Goal: Task Accomplishment & Management: Use online tool/utility

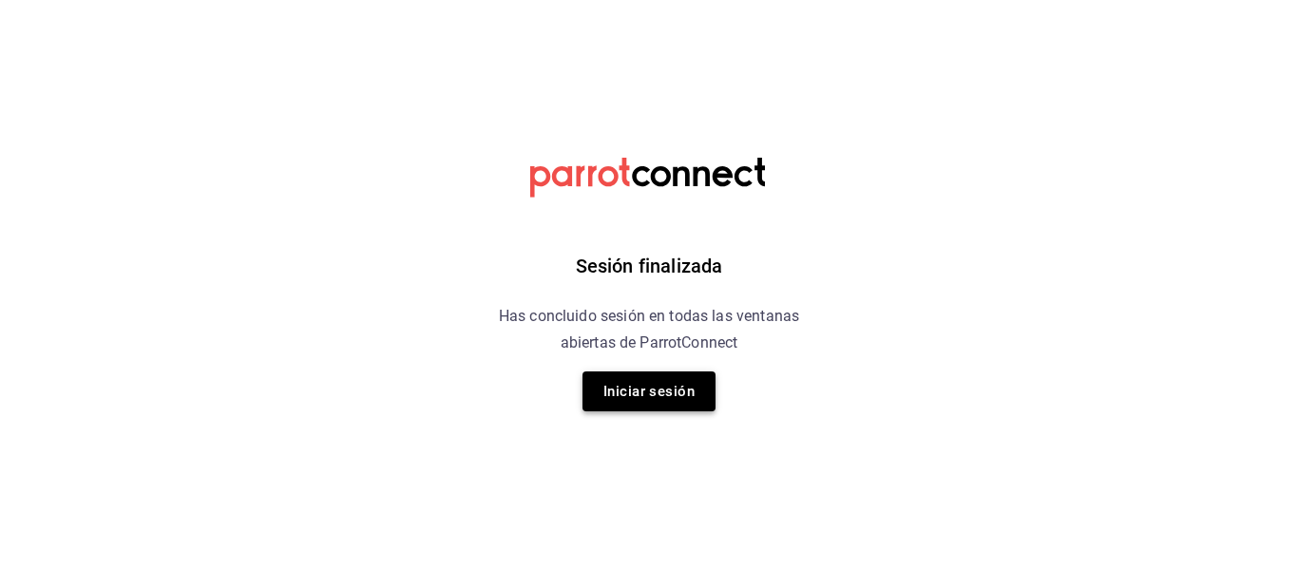
click at [667, 387] on button "Iniciar sesión" at bounding box center [649, 392] width 133 height 40
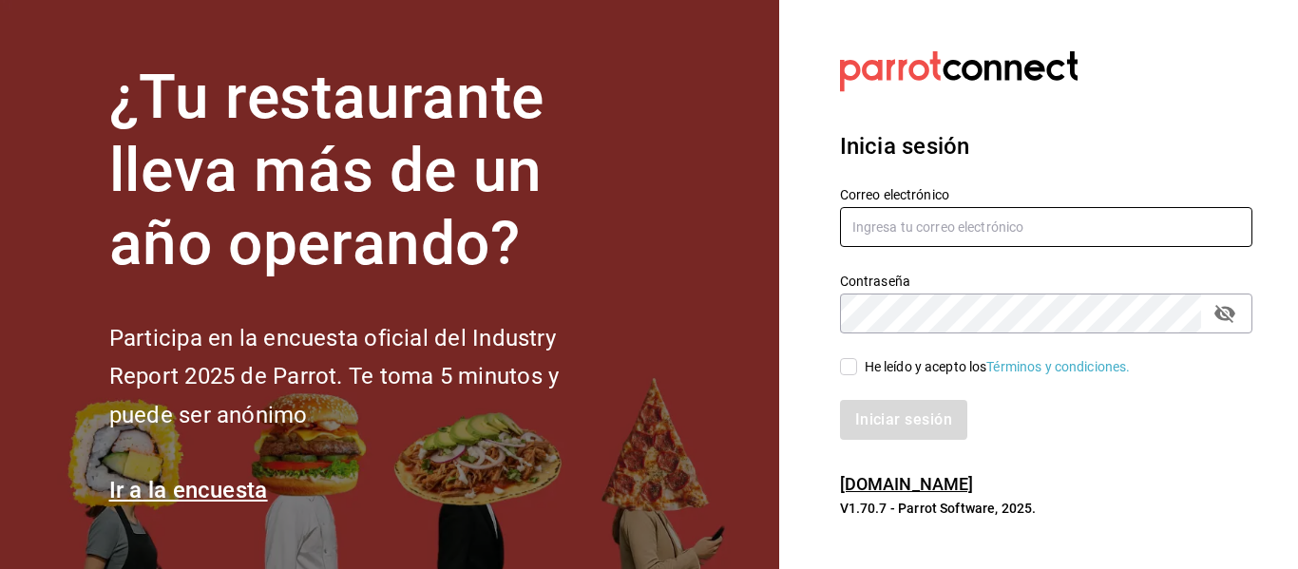
type input "[EMAIL_ADDRESS][DOMAIN_NAME]"
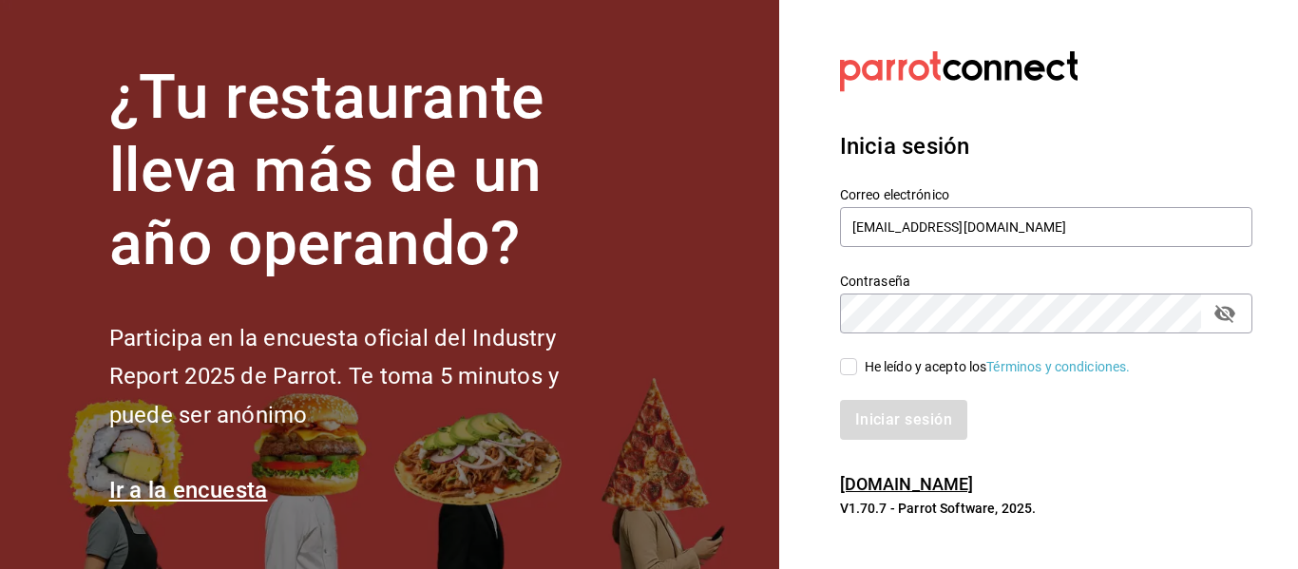
click at [855, 377] on div "Iniciar sesión" at bounding box center [1034, 408] width 435 height 63
click at [851, 374] on input "He leído y acepto los Términos y condiciones." at bounding box center [848, 366] width 17 height 17
checkbox input "true"
click at [870, 412] on button "Iniciar sesión" at bounding box center [904, 420] width 129 height 40
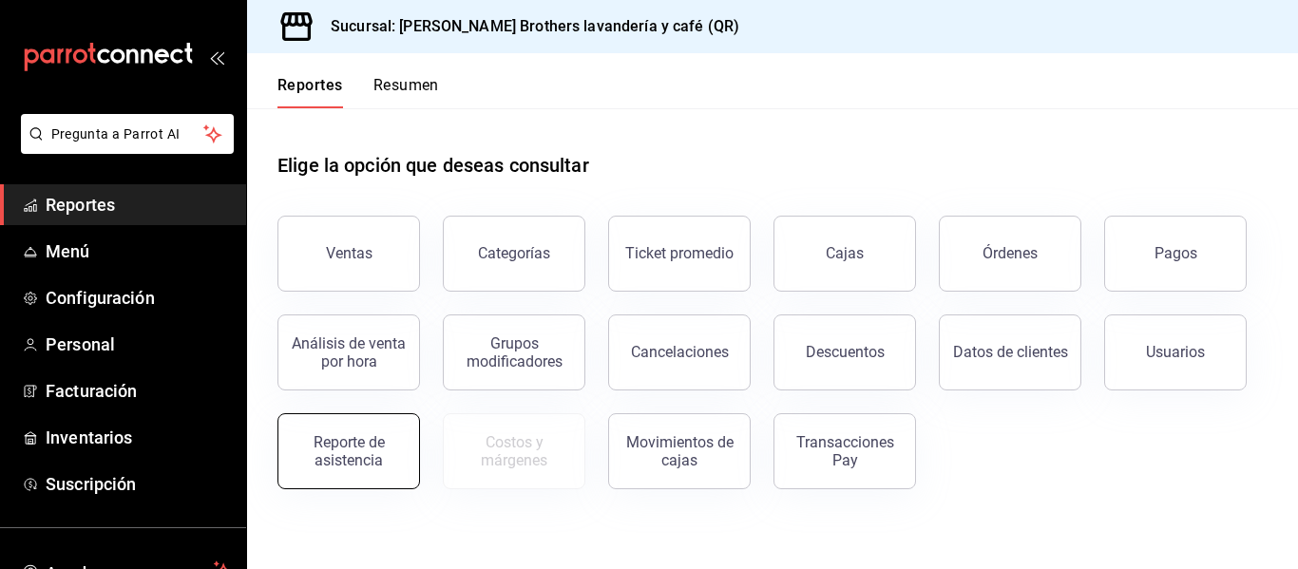
click at [352, 451] on div "Reporte de asistencia" at bounding box center [349, 451] width 118 height 36
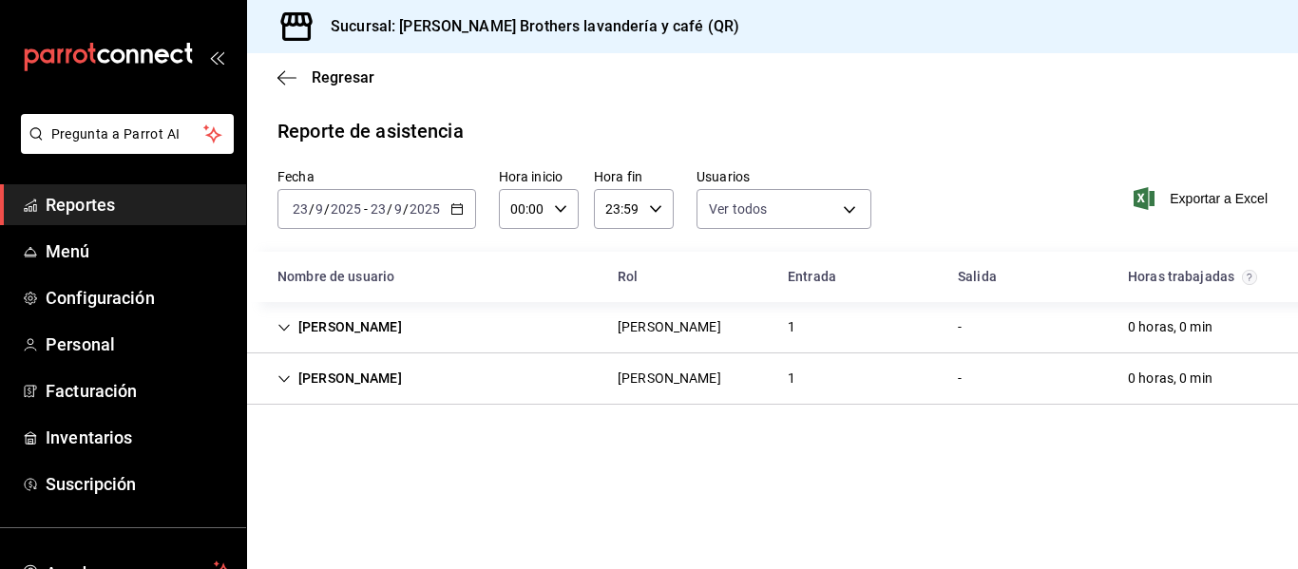
click at [462, 214] on icon "button" at bounding box center [456, 208] width 13 height 13
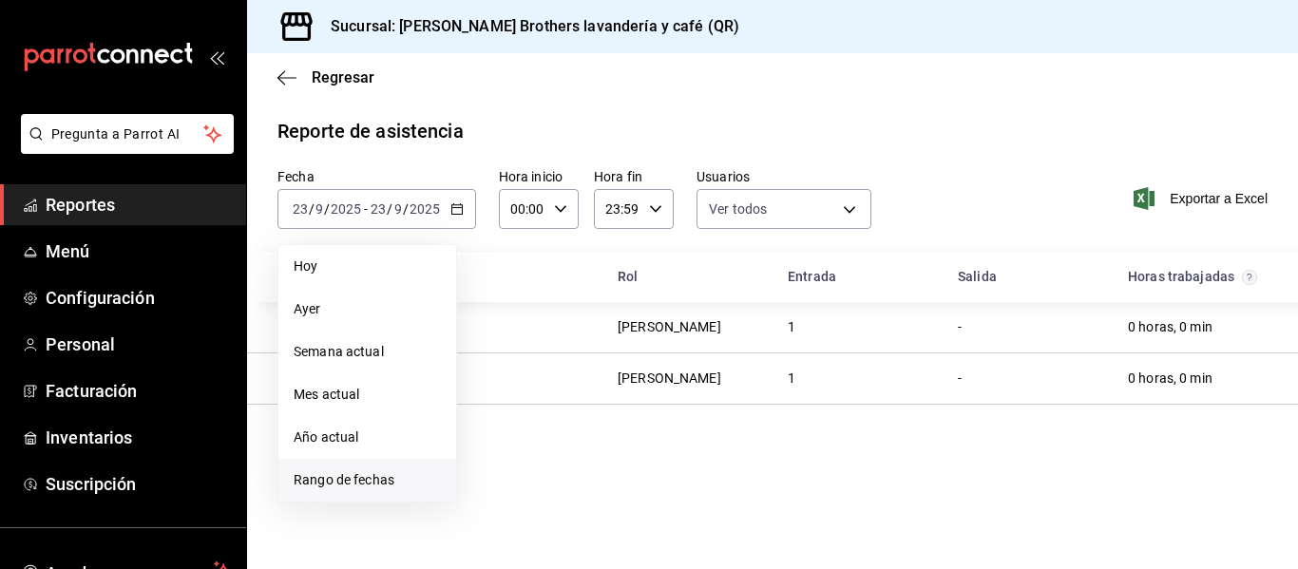
click at [354, 473] on span "Rango de fechas" at bounding box center [367, 480] width 147 height 20
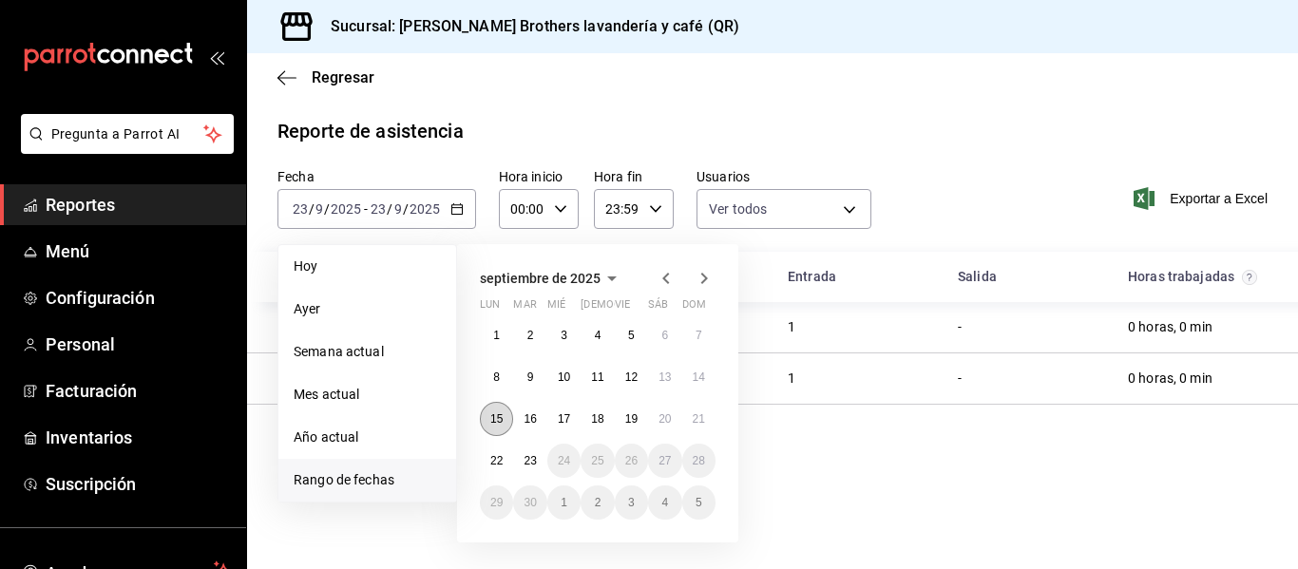
click at [493, 424] on abbr "15" at bounding box center [496, 418] width 12 height 13
click at [721, 422] on div "septiembre de 2025 lun mar [PERSON_NAME] vie sáb dom 1 2 3 4 5 6 7 8 9 10 11 12…" at bounding box center [597, 393] width 281 height 298
click at [699, 422] on abbr "21" at bounding box center [699, 418] width 12 height 13
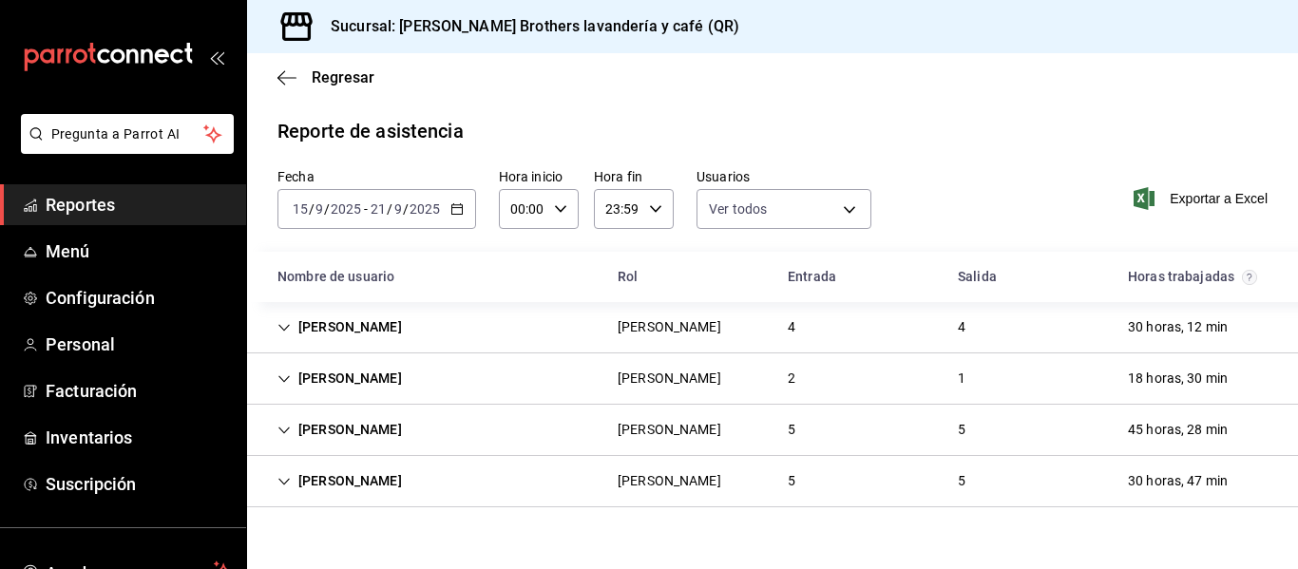
click at [465, 220] on div "[DATE] [DATE] - [DATE] [DATE]" at bounding box center [376, 209] width 199 height 40
click at [644, 113] on main "Regresar Reporte de asistencia Fecha [DATE] [DATE] - [DATE] [DATE] Hora inicio …" at bounding box center [772, 311] width 1051 height 516
click at [602, 418] on div "[PERSON_NAME]" at bounding box center [669, 429] width 134 height 35
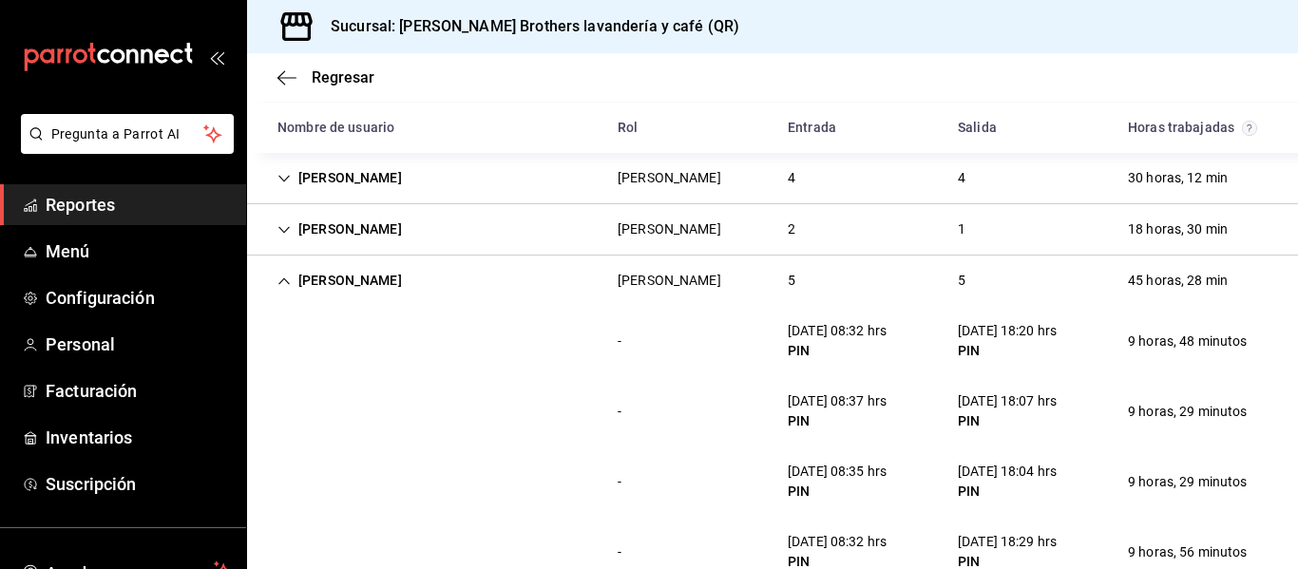
scroll to position [148, 0]
click at [292, 273] on div "[PERSON_NAME]" at bounding box center [339, 281] width 155 height 35
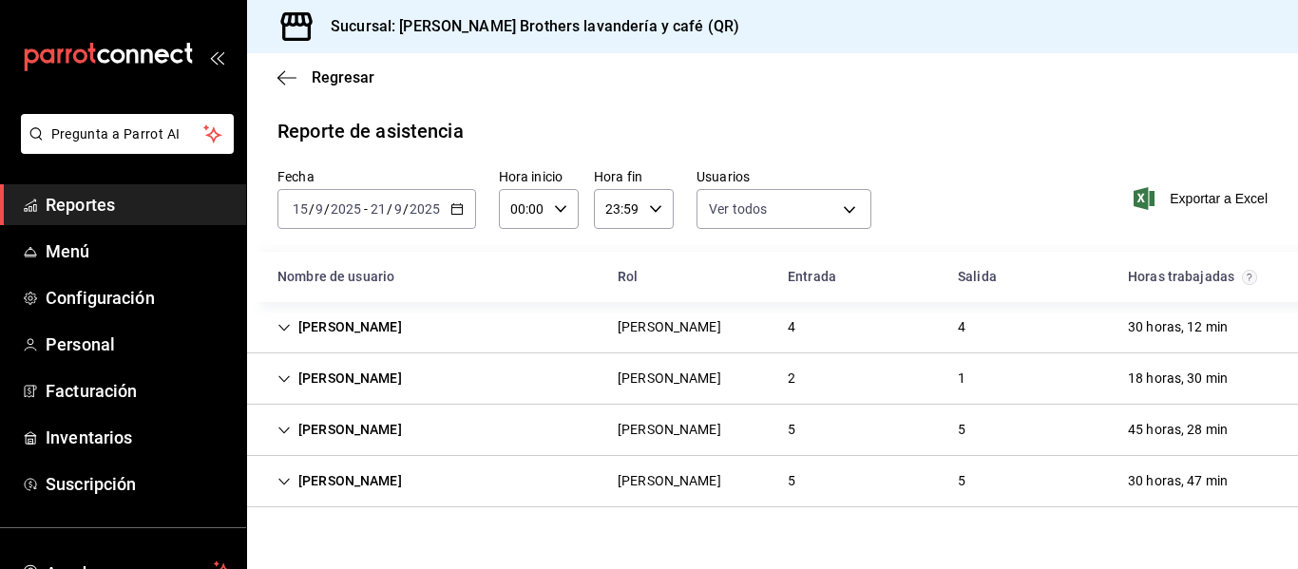
scroll to position [0, 0]
click at [716, 317] on div "[PERSON_NAME]" at bounding box center [670, 327] width 104 height 20
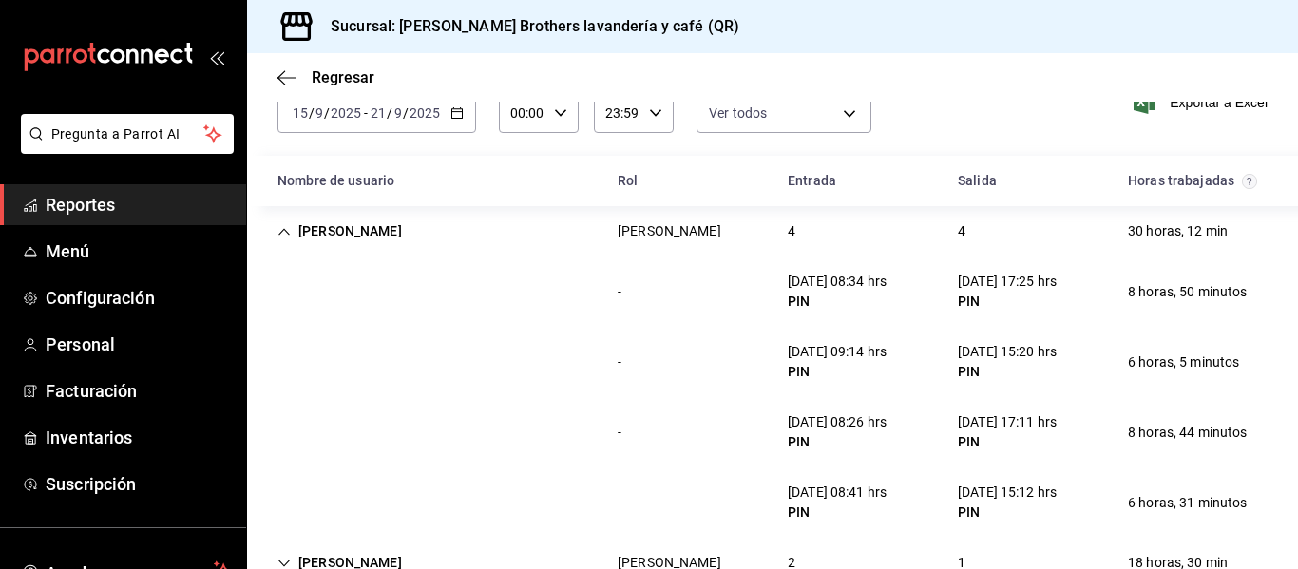
scroll to position [95, 0]
click at [728, 415] on div "- [DATE] 08:26 hrs PIN [DATE] 17:11 hrs PIN 8 horas, 44 minutos" at bounding box center [772, 433] width 1051 height 70
click at [674, 366] on div "- [DATE] 09:14 hrs PIN [DATE] 15:20 hrs PIN 6 horas, 5 minutos" at bounding box center [772, 363] width 1051 height 70
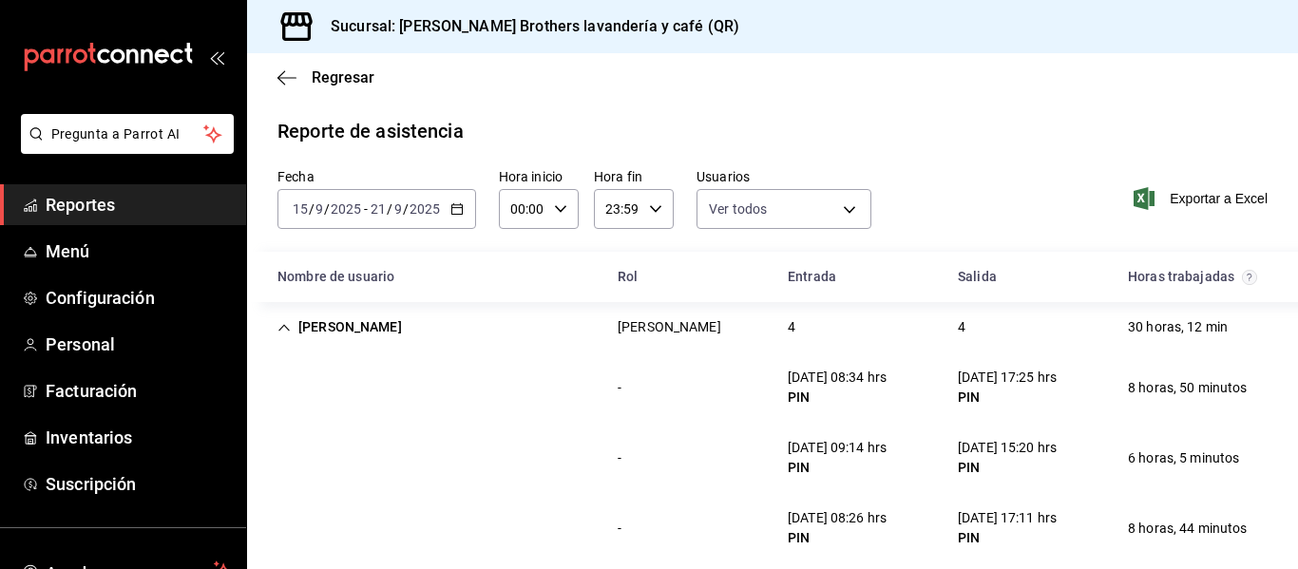
click at [458, 201] on div "[DATE] [DATE] - [DATE] [DATE]" at bounding box center [376, 209] width 199 height 40
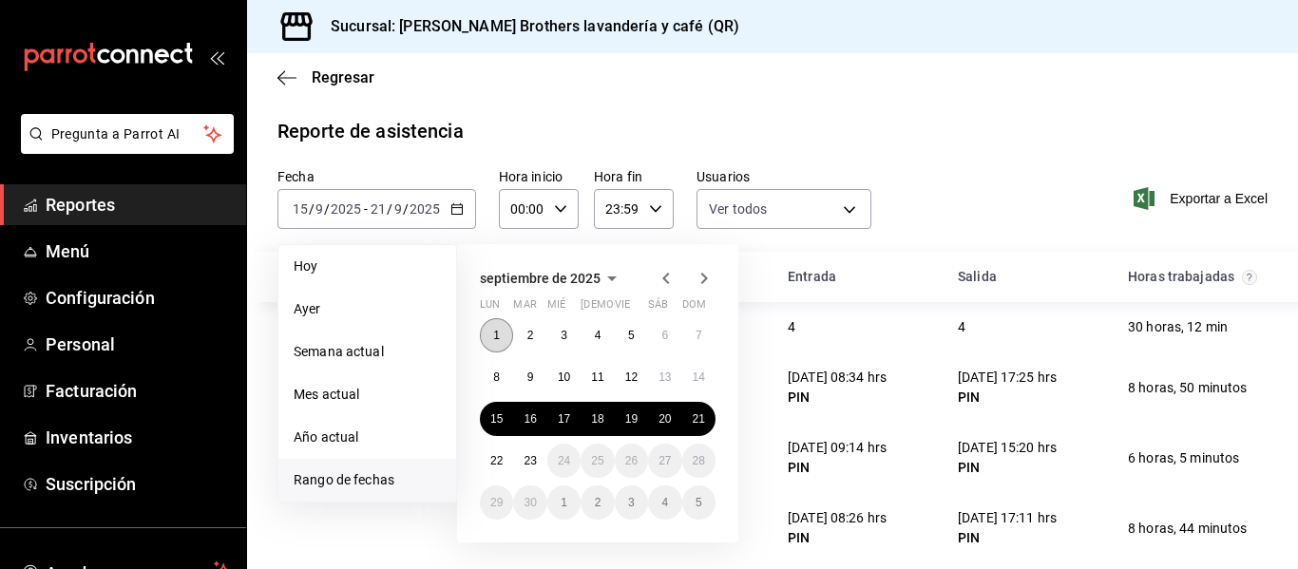
click at [494, 352] on button "1" at bounding box center [496, 335] width 33 height 34
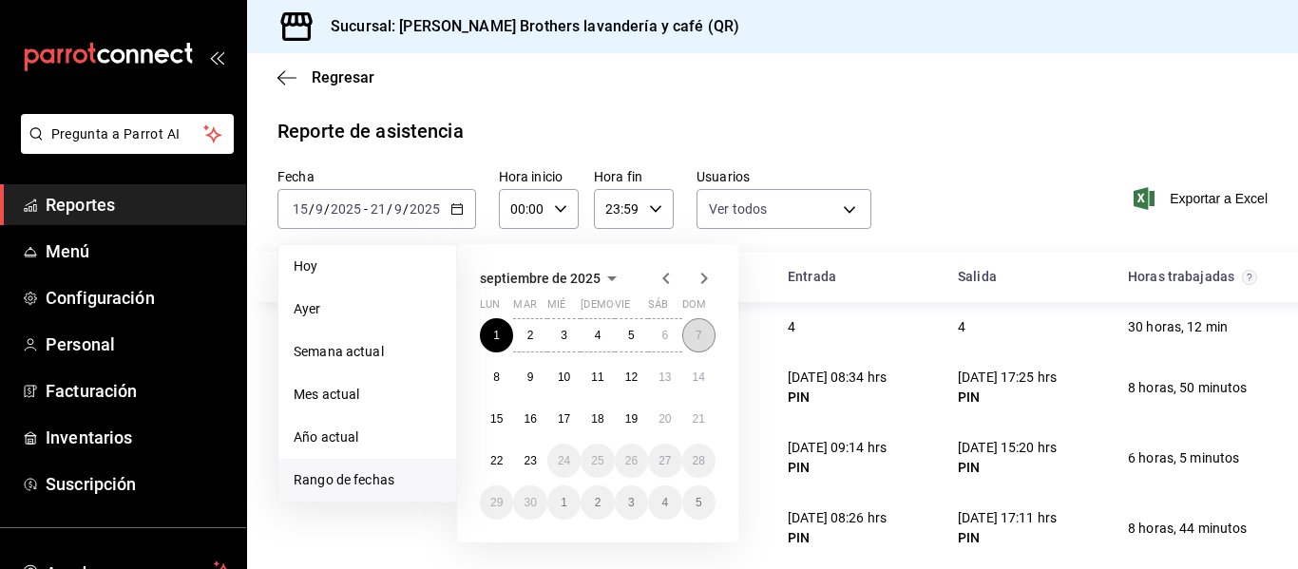
click at [709, 342] on button "7" at bounding box center [698, 335] width 33 height 34
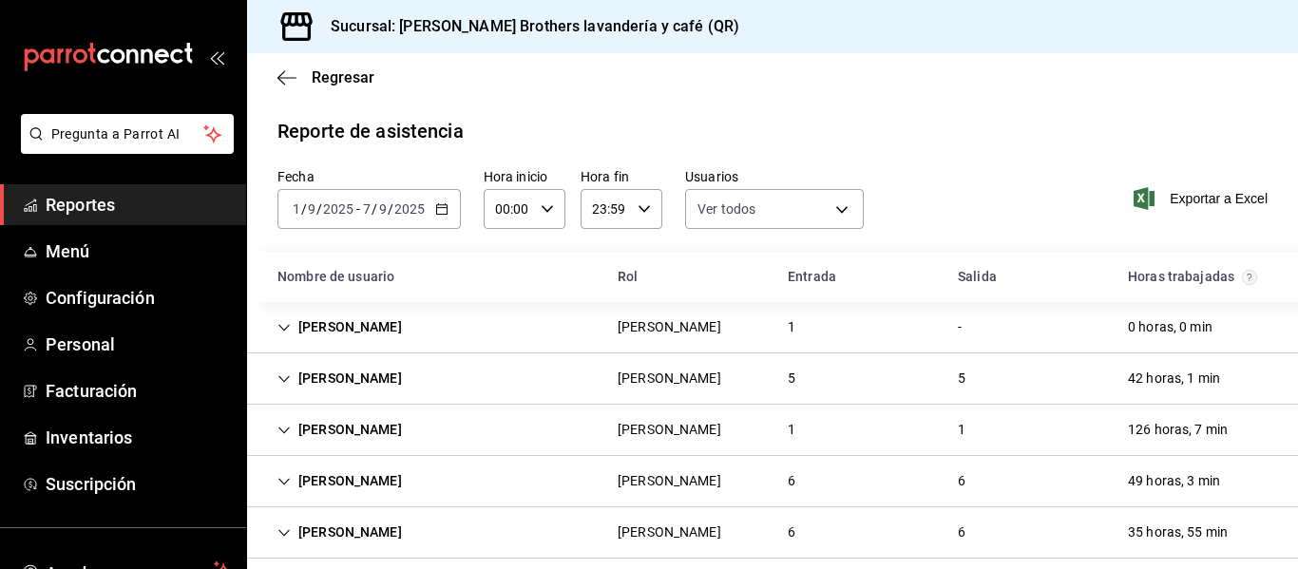
click at [618, 377] on div "[PERSON_NAME]" at bounding box center [670, 379] width 104 height 20
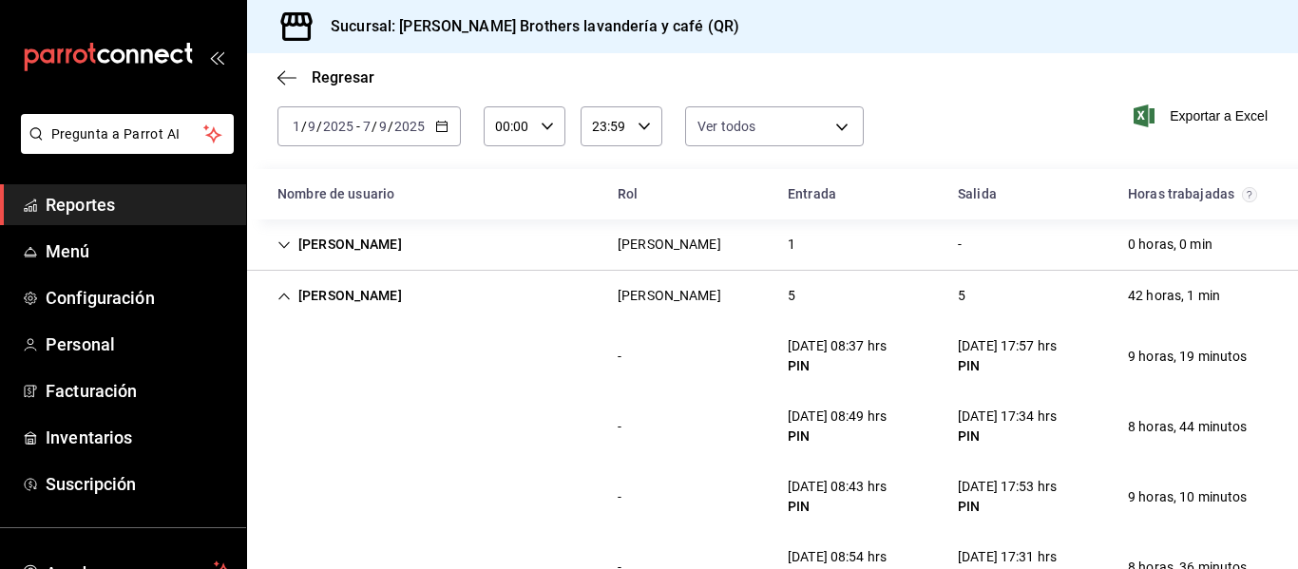
scroll to position [82, 0]
click at [373, 287] on div "[PERSON_NAME]" at bounding box center [339, 296] width 155 height 35
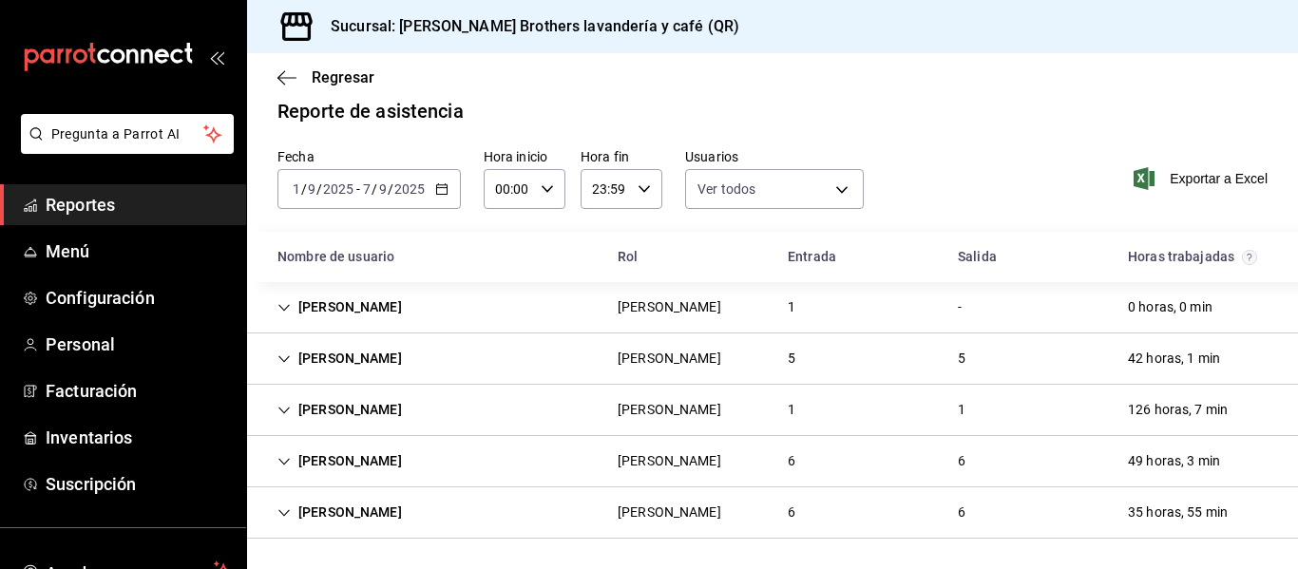
scroll to position [40, 0]
click at [448, 170] on div "[DATE] [DATE] - [DATE] [DATE]" at bounding box center [368, 189] width 183 height 40
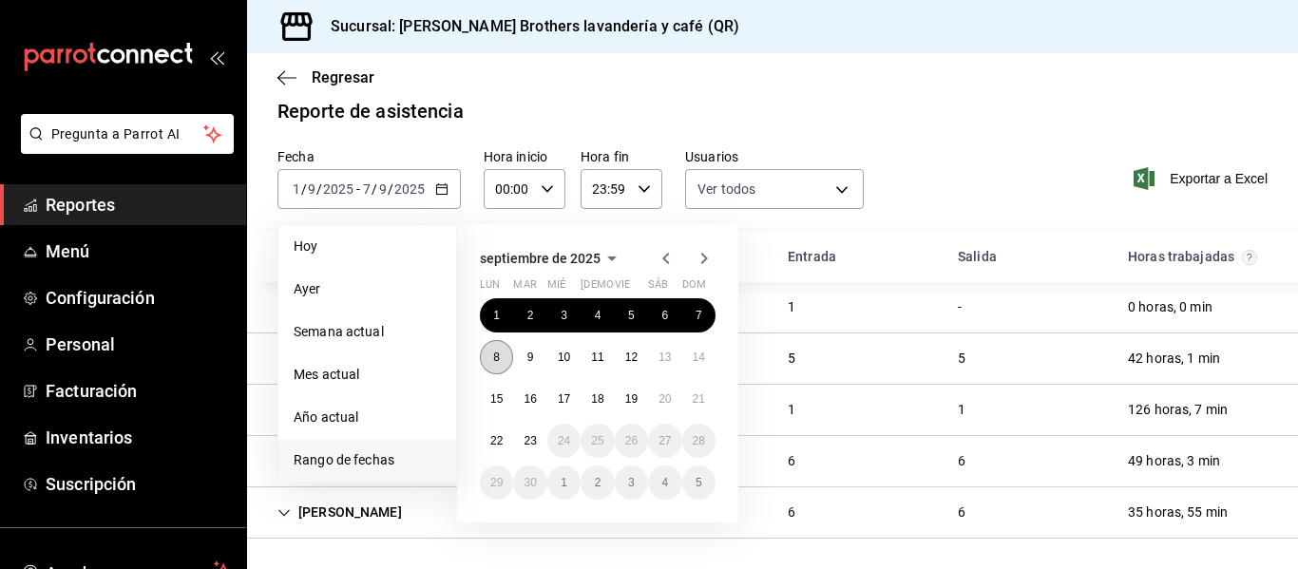
click at [494, 351] on abbr "8" at bounding box center [496, 357] width 7 height 13
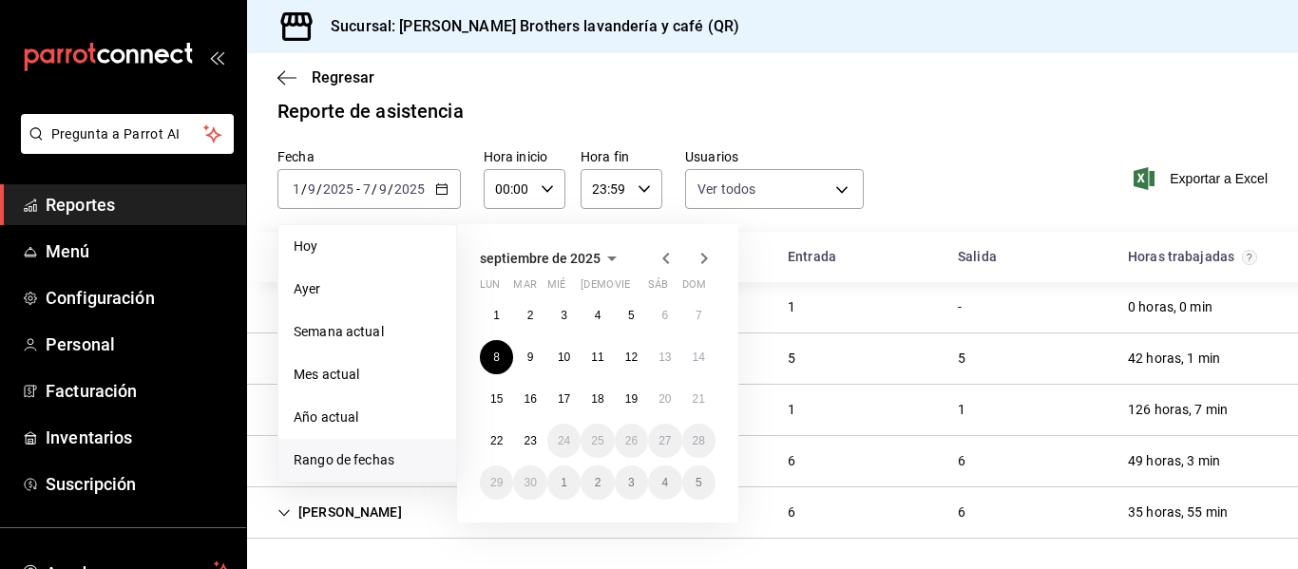
click at [717, 338] on div "septiembre de 2025 lun mar [PERSON_NAME] vie sáb dom 1 2 3 4 5 6 7 8 9 10 11 12…" at bounding box center [597, 373] width 281 height 298
click at [694, 351] on abbr "14" at bounding box center [699, 357] width 12 height 13
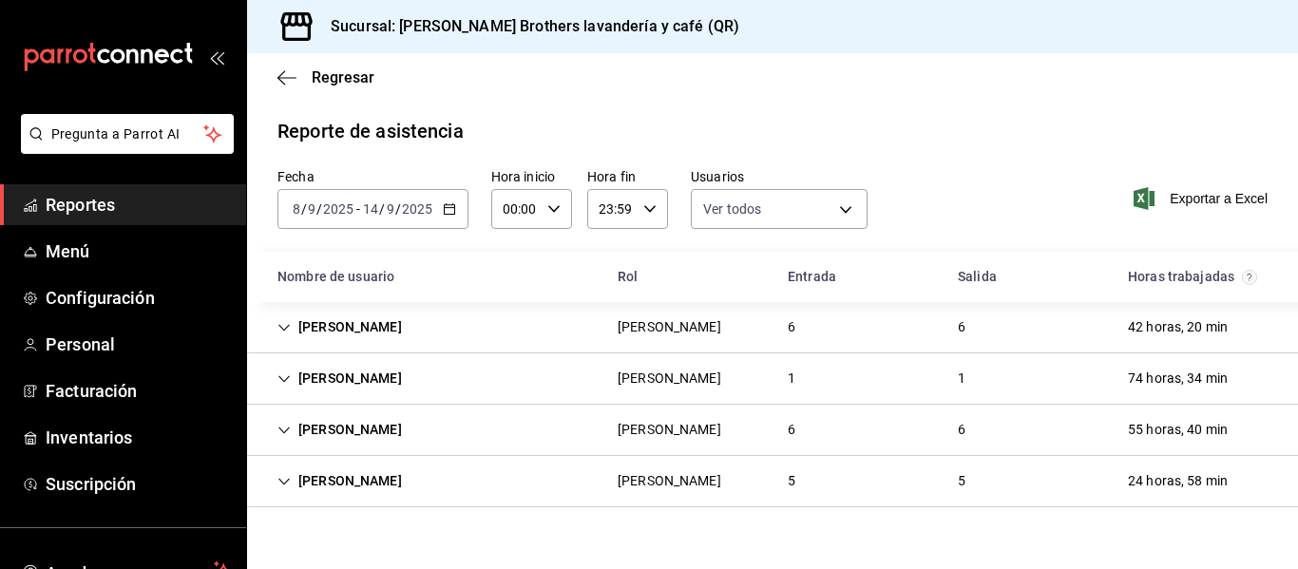
click at [715, 330] on div "[PERSON_NAME]" at bounding box center [670, 327] width 104 height 20
